Goal: Find specific page/section: Find specific page/section

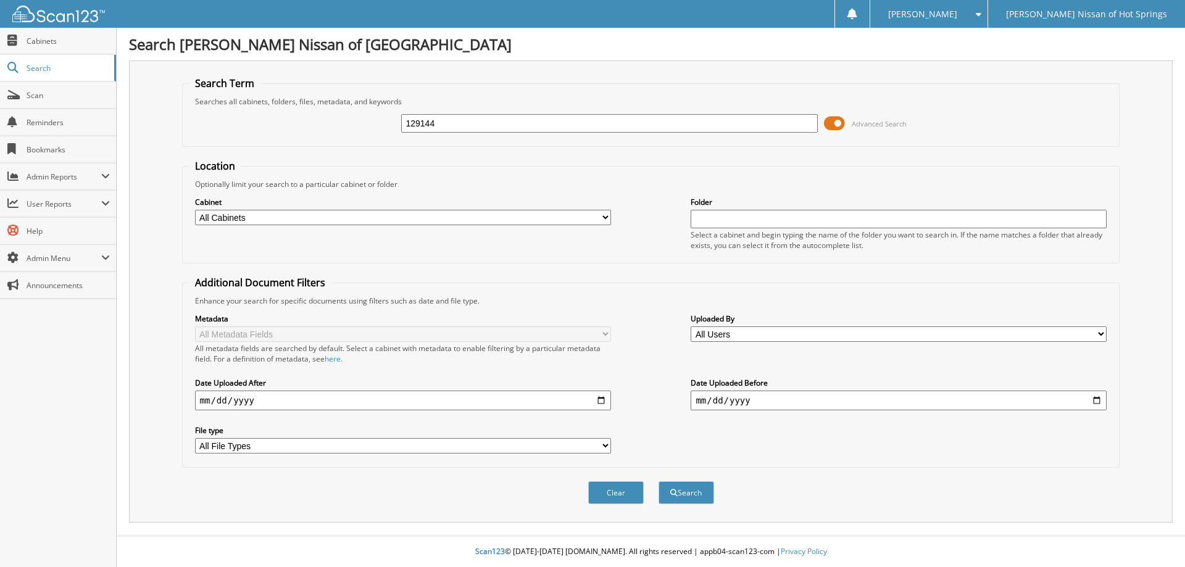
type input "129144"
click at [658, 481] on button "Search" at bounding box center [686, 492] width 56 height 23
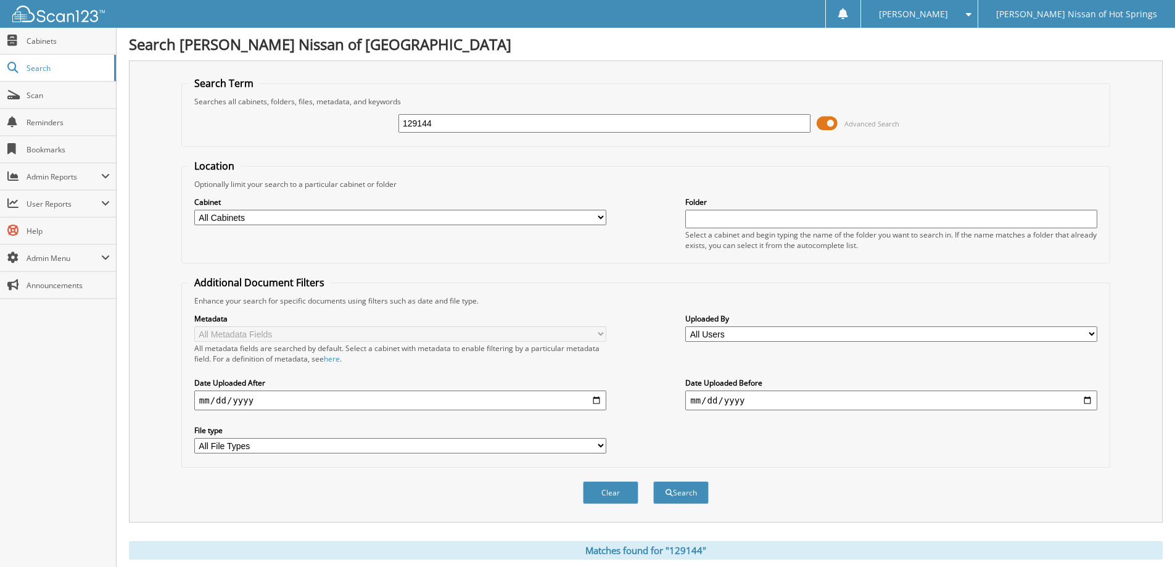
drag, startPoint x: 504, startPoint y: 108, endPoint x: 420, endPoint y: 125, distance: 85.0
click at [420, 125] on div "129144 Advanced Search" at bounding box center [646, 123] width 916 height 33
drag, startPoint x: 446, startPoint y: 123, endPoint x: 357, endPoint y: 131, distance: 89.2
click at [357, 130] on div "129144 Advanced Search" at bounding box center [646, 123] width 916 height 33
type input "128732"
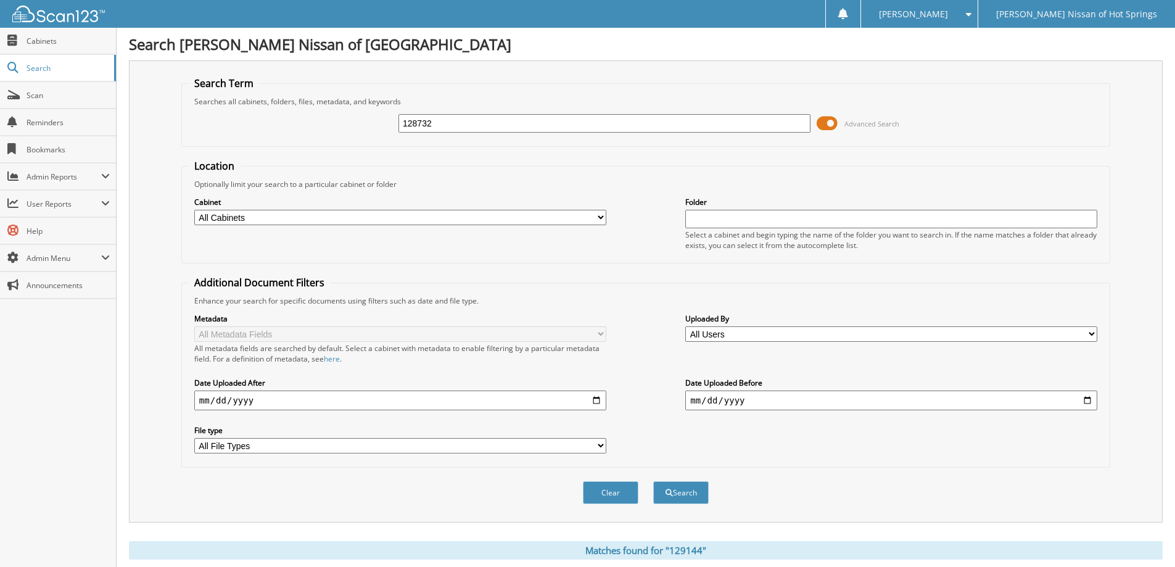
click at [653, 481] on button "Search" at bounding box center [681, 492] width 56 height 23
drag, startPoint x: 438, startPoint y: 123, endPoint x: 593, endPoint y: 206, distance: 175.9
click at [330, 134] on div "128732 Advanced Search" at bounding box center [646, 123] width 916 height 33
type input "129346"
click at [653, 481] on button "Search" at bounding box center [681, 492] width 56 height 23
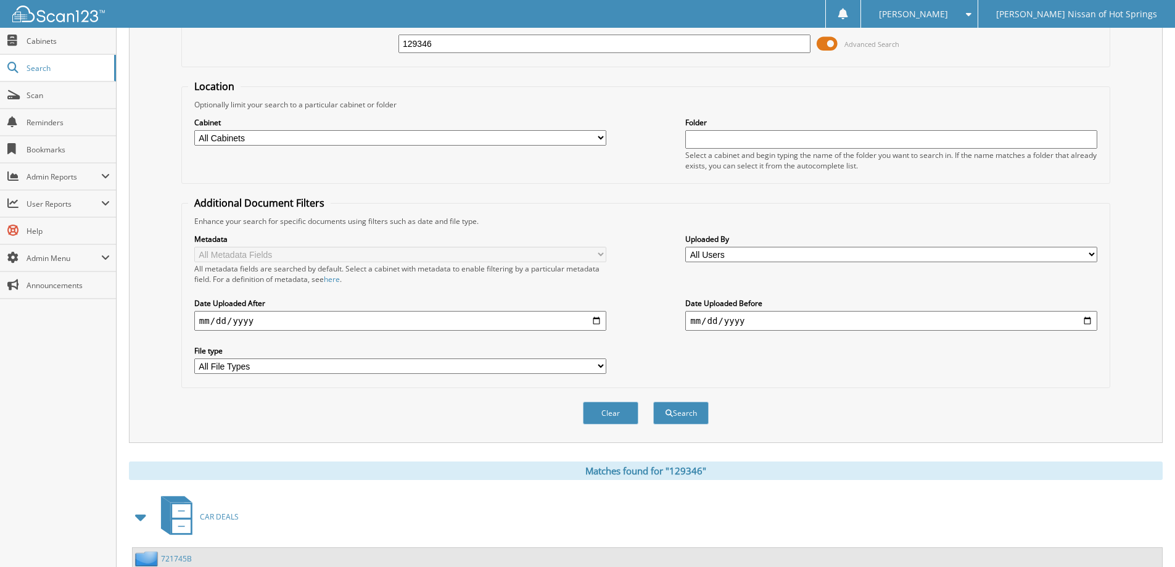
scroll to position [171, 0]
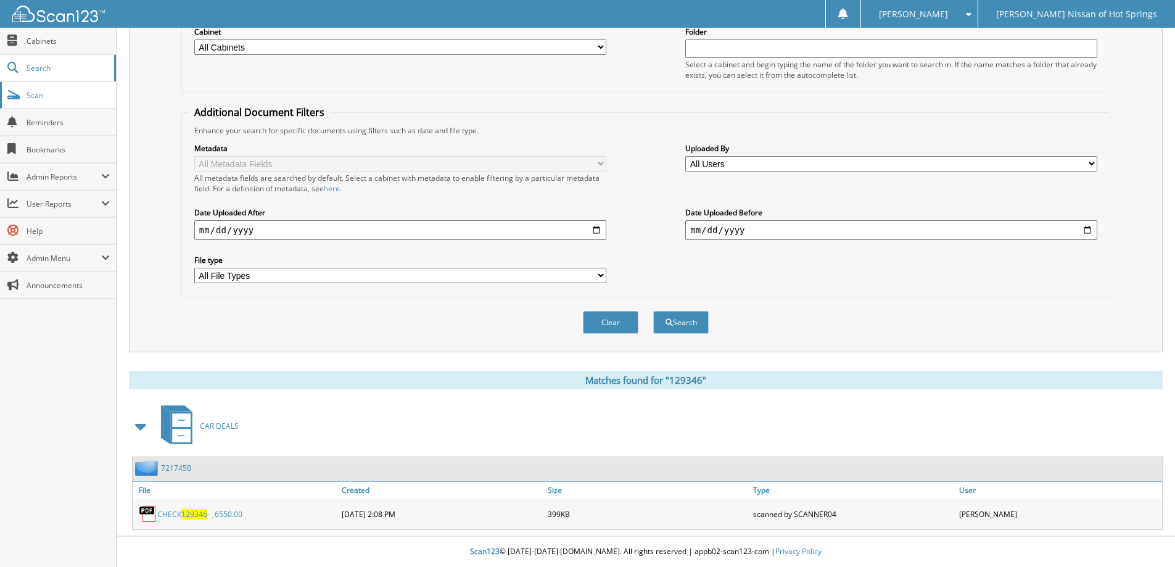
click at [50, 94] on span "Scan" at bounding box center [68, 95] width 83 height 10
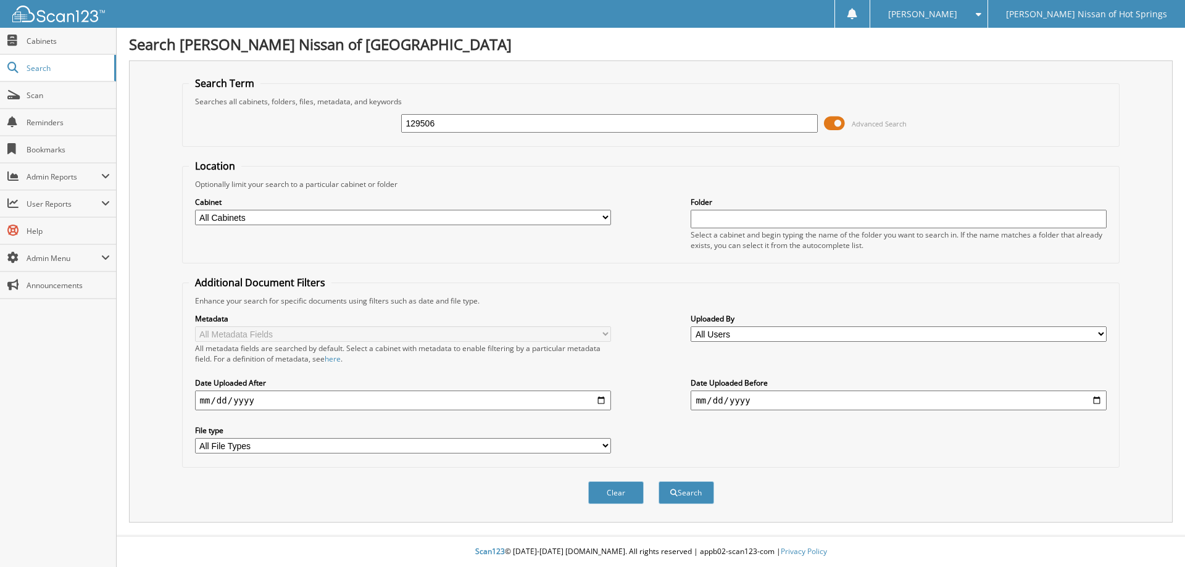
type input "129506"
click at [658, 481] on button "Search" at bounding box center [686, 492] width 56 height 23
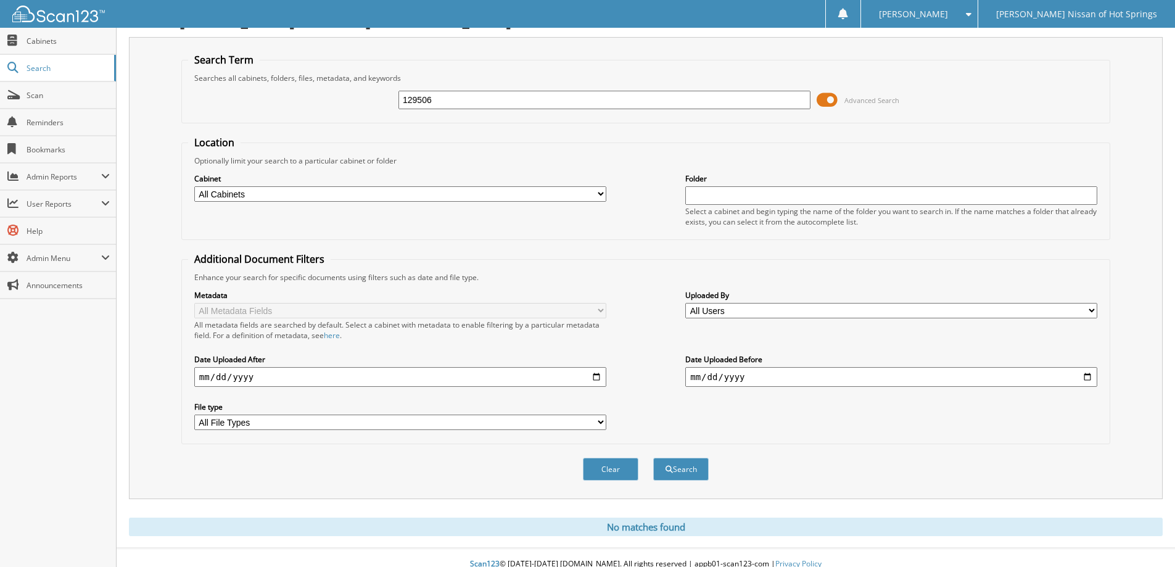
scroll to position [36, 0]
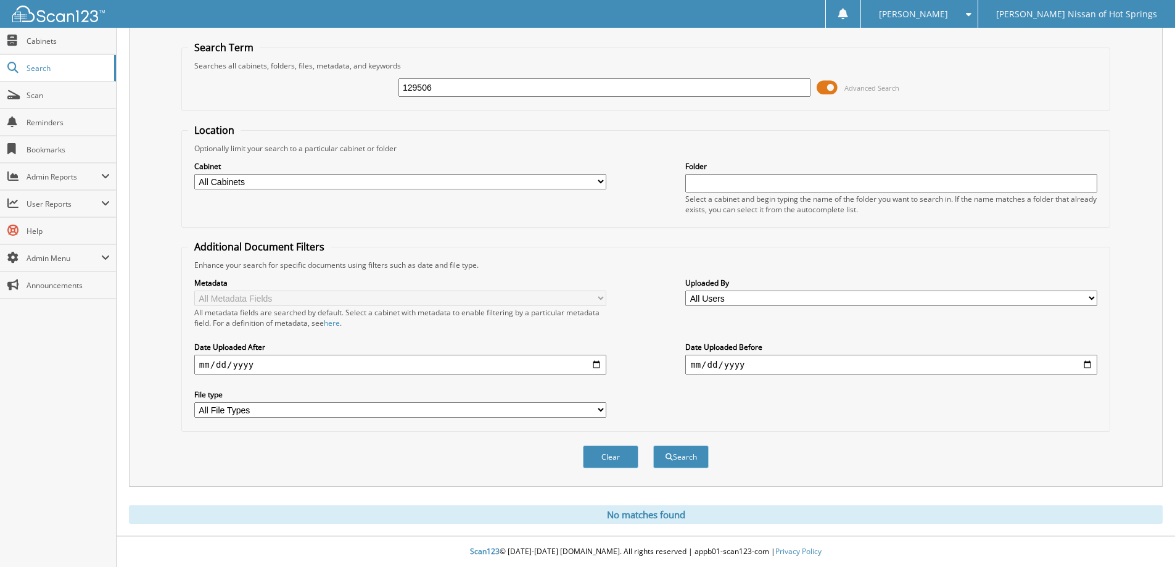
drag, startPoint x: 439, startPoint y: 89, endPoint x: 198, endPoint y: 102, distance: 241.0
click at [260, 92] on div "129506 Advanced Search" at bounding box center [646, 87] width 916 height 33
type input "129523"
click at [653, 446] on button "Search" at bounding box center [681, 457] width 56 height 23
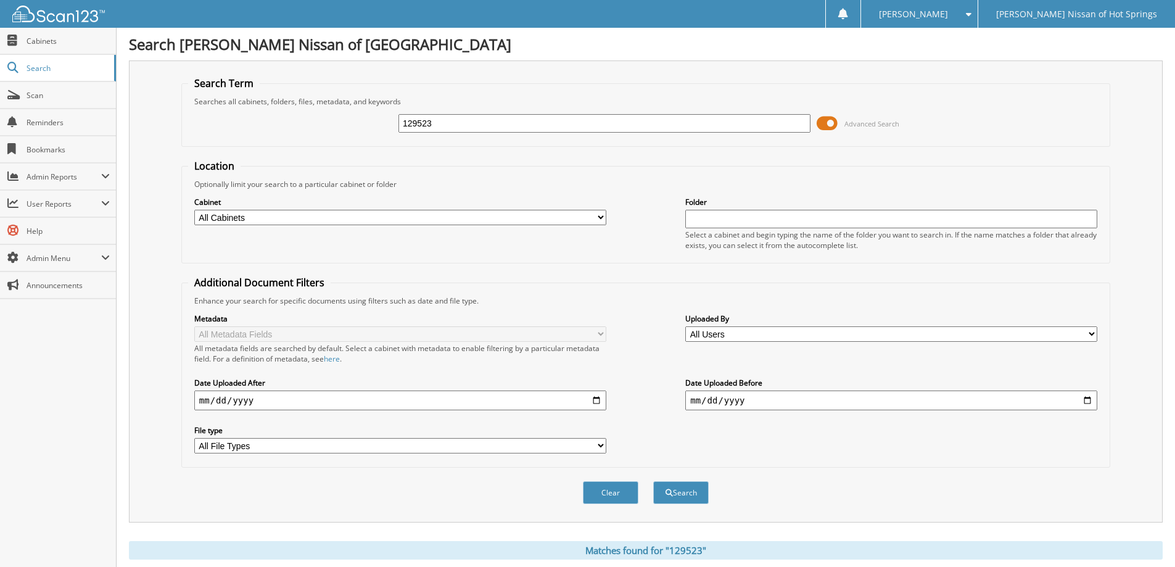
drag, startPoint x: 458, startPoint y: 124, endPoint x: 185, endPoint y: 161, distance: 275.8
click at [170, 153] on div "Search Term Searches all cabinets, folders, files, metadata, and keywords 12952…" at bounding box center [646, 291] width 1034 height 462
type input "129637"
click at [653, 481] on button "Search" at bounding box center [681, 492] width 56 height 23
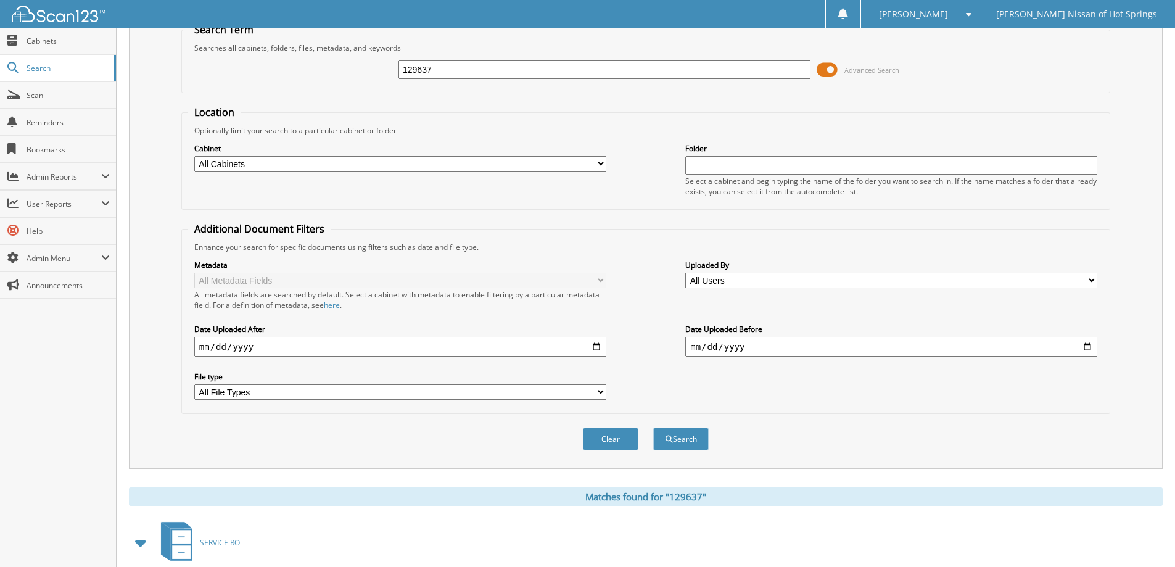
scroll to position [123, 0]
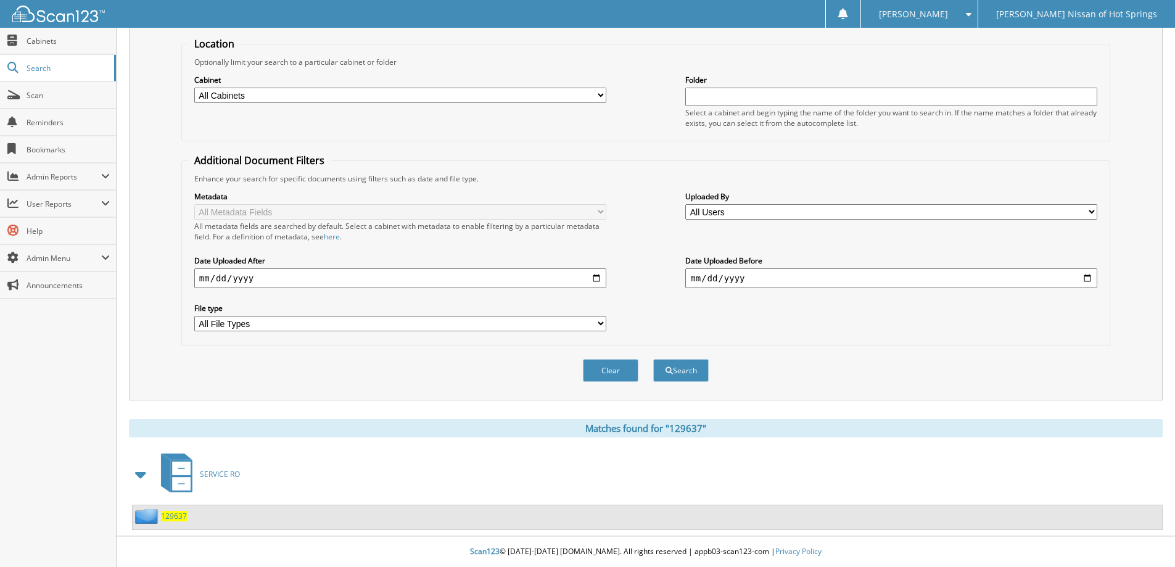
click at [168, 516] on span "129637" at bounding box center [174, 516] width 26 height 10
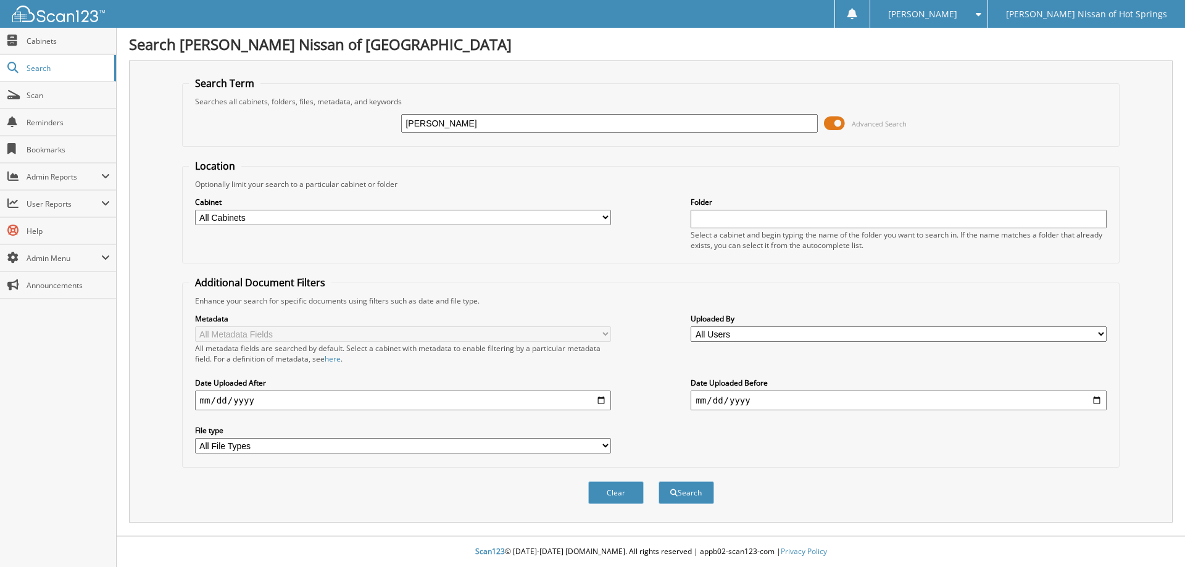
type input "[PERSON_NAME]"
click at [658, 481] on button "Search" at bounding box center [686, 492] width 56 height 23
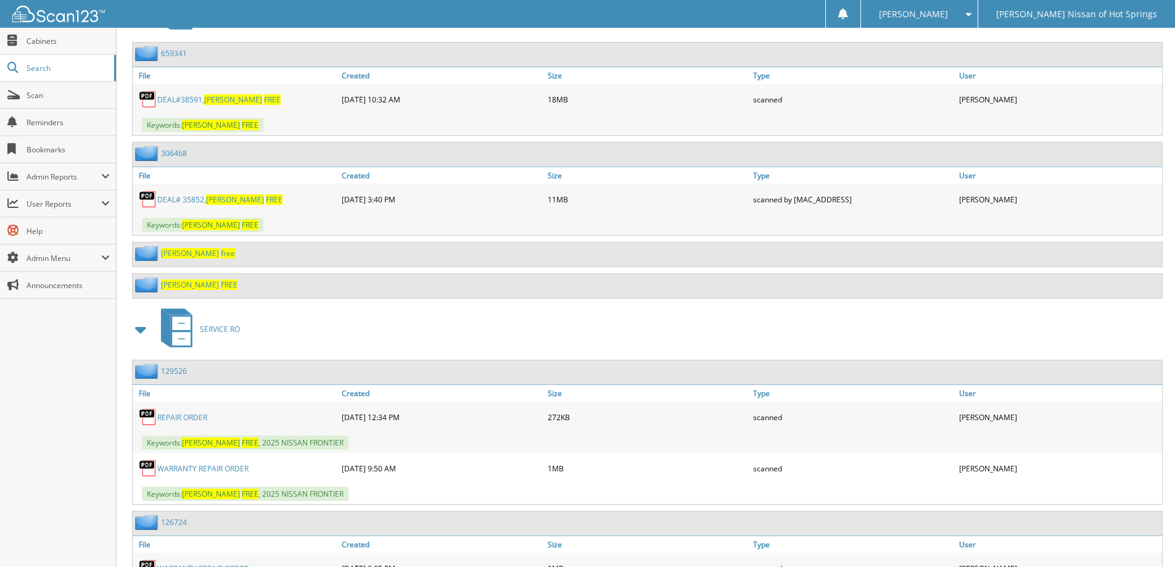
scroll to position [679, 0]
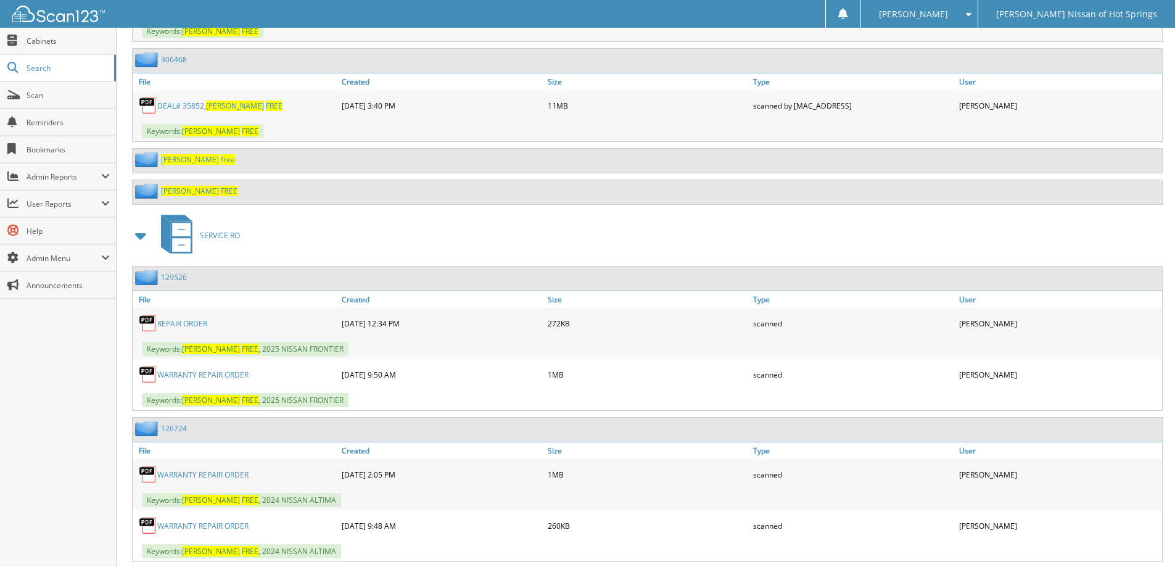
click at [194, 321] on link "REPAIR ORDER" at bounding box center [182, 323] width 50 height 10
click at [181, 325] on link "REPAIR ORDER" at bounding box center [182, 323] width 50 height 10
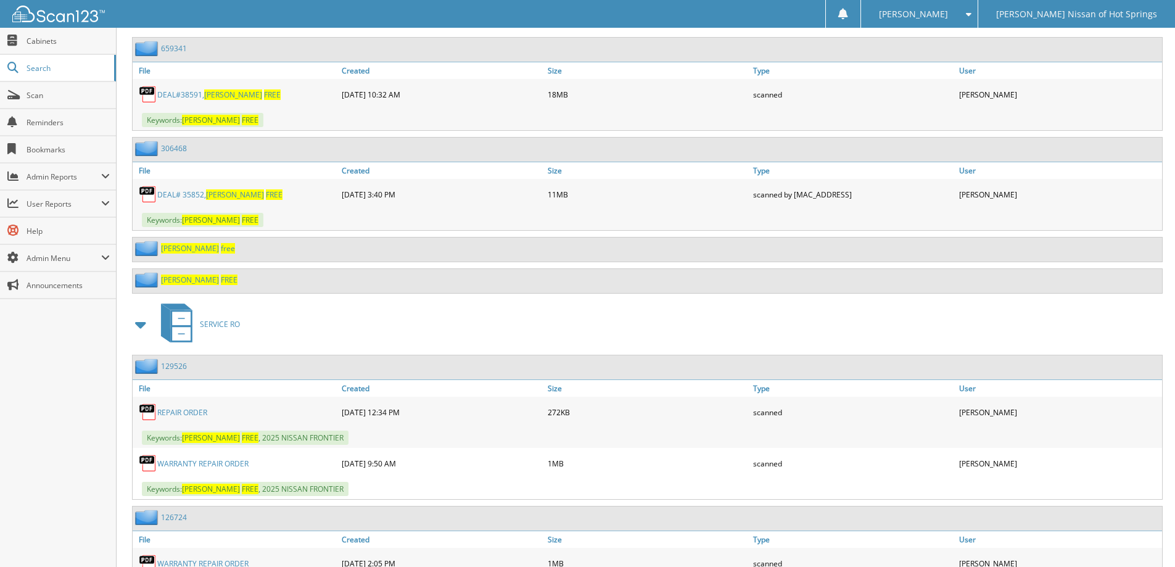
scroll to position [589, 0]
click at [212, 465] on link "WARRANTY REPAIR ORDER" at bounding box center [202, 464] width 91 height 10
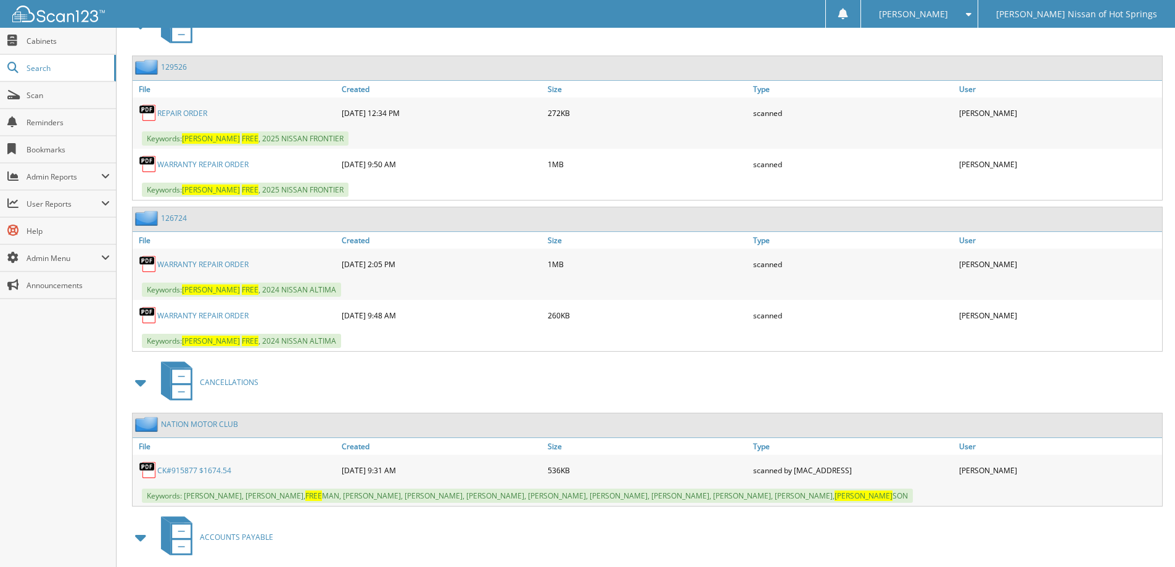
scroll to position [898, 0]
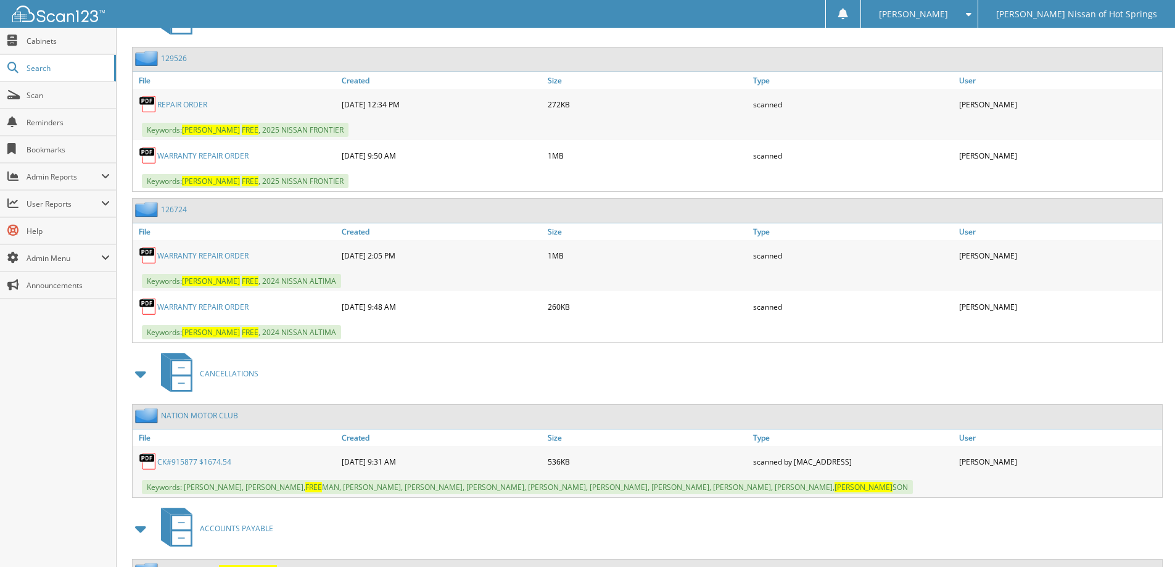
click at [155, 158] on img at bounding box center [148, 155] width 19 height 19
click at [227, 157] on link "WARRANTY REPAIR ORDER" at bounding box center [202, 156] width 91 height 10
click at [45, 101] on link "Scan" at bounding box center [58, 95] width 116 height 27
